Goal: Task Accomplishment & Management: Manage account settings

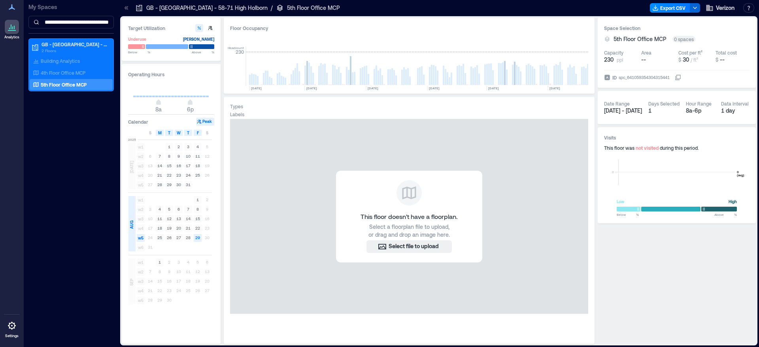
scroll to position [0, 4176]
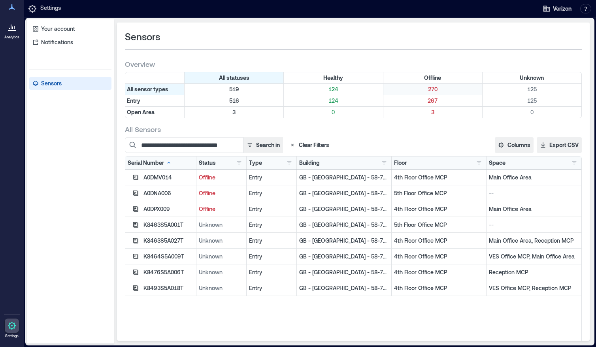
click at [424, 88] on p "270" at bounding box center [433, 89] width 96 height 8
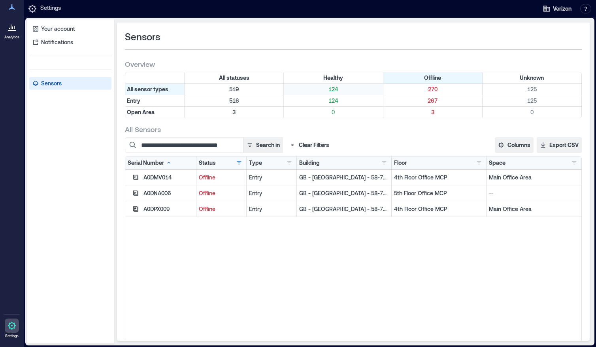
click at [331, 89] on p "124" at bounding box center [333, 89] width 96 height 8
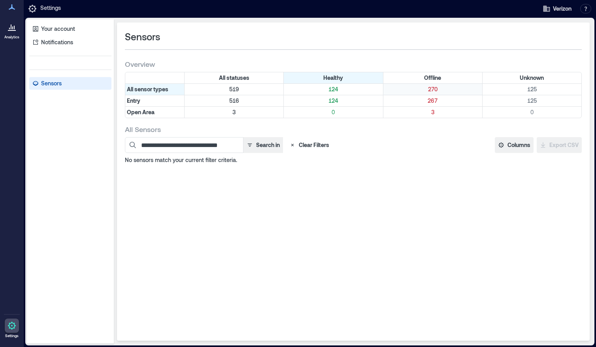
click at [436, 89] on p "270" at bounding box center [433, 89] width 96 height 8
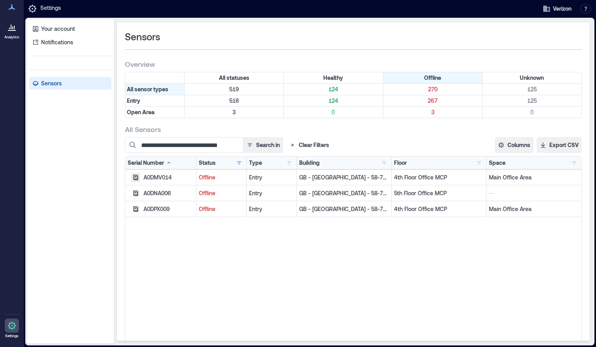
click at [134, 180] on button "button" at bounding box center [135, 177] width 9 height 9
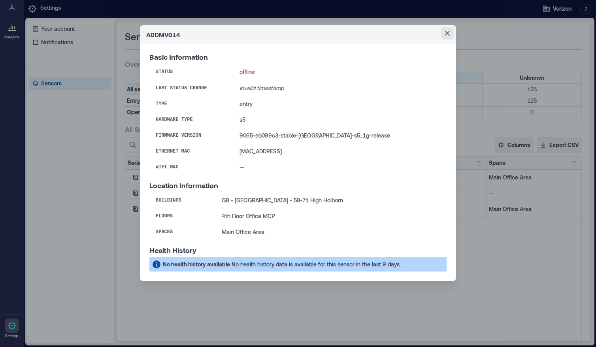
click at [448, 37] on button "Close" at bounding box center [447, 33] width 13 height 13
